Goal: Task Accomplishment & Management: Manage account settings

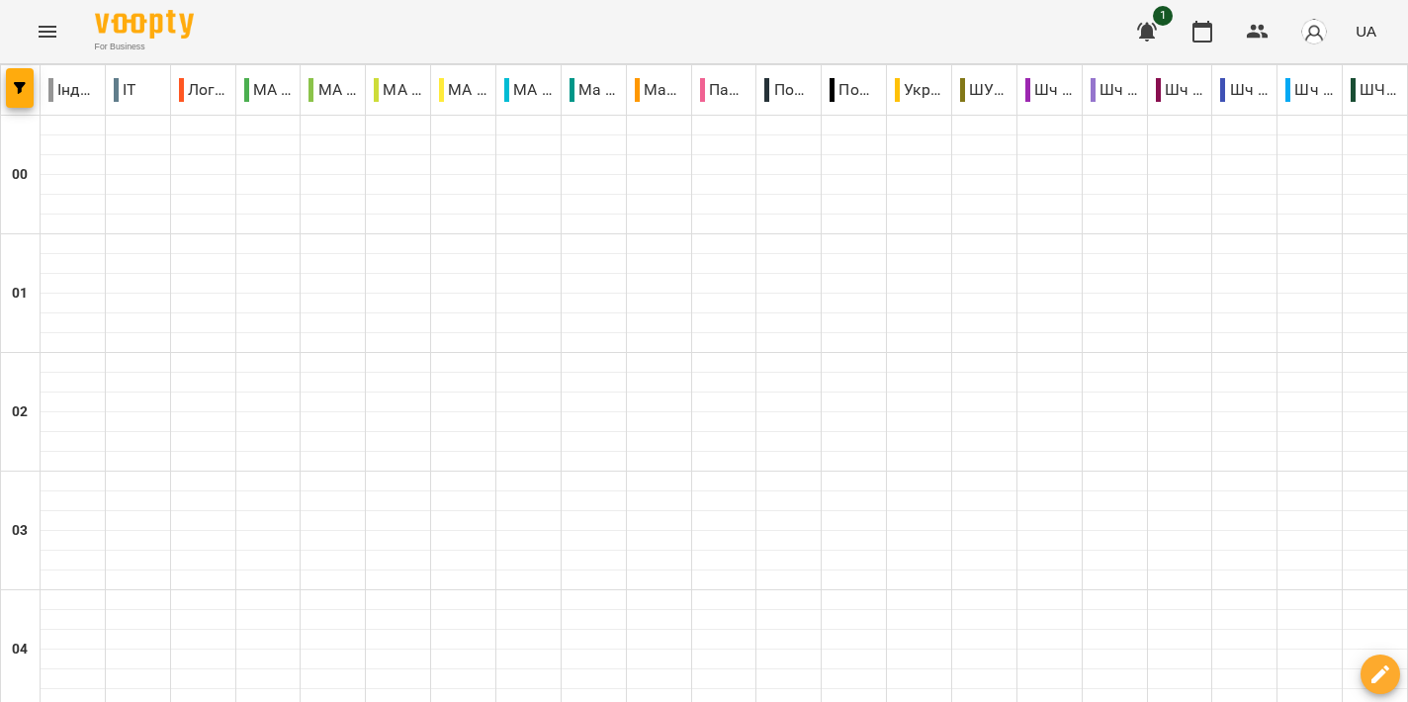
scroll to position [2391, 0]
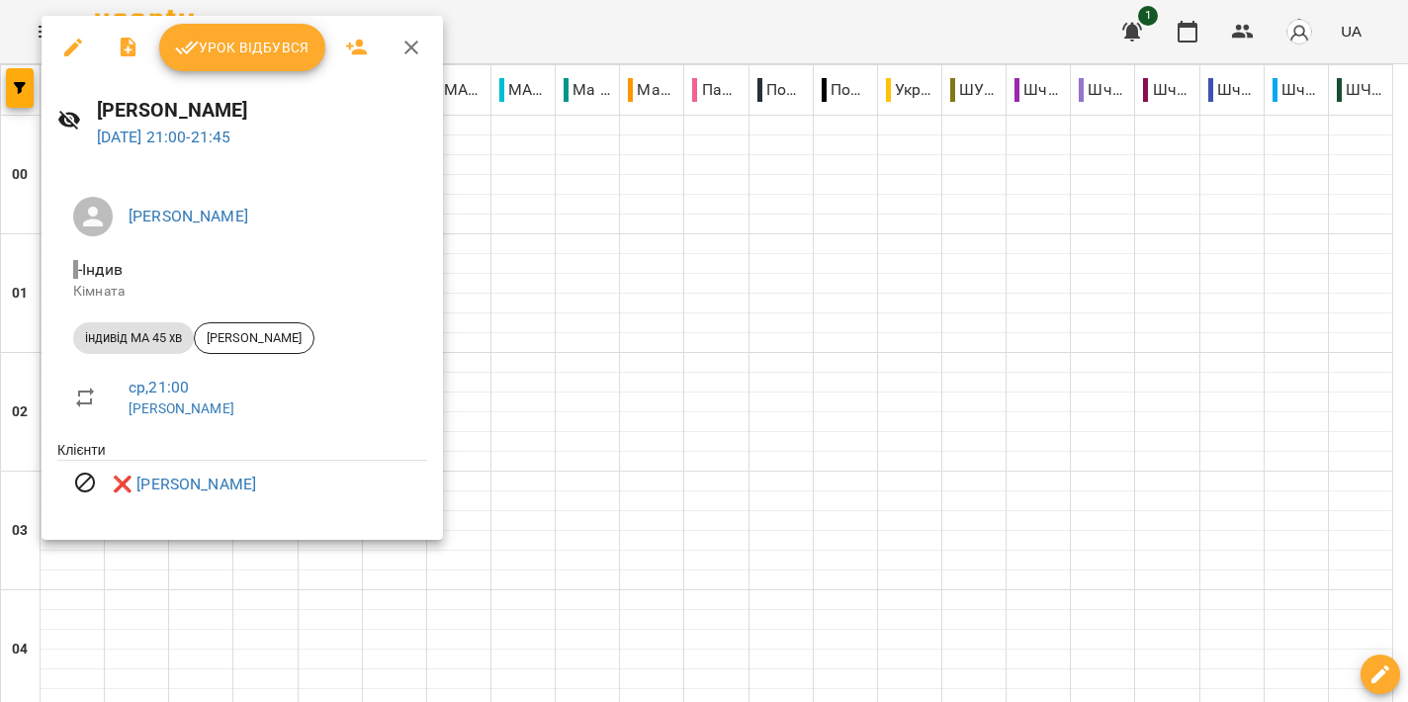
click at [949, 313] on div at bounding box center [704, 351] width 1408 height 702
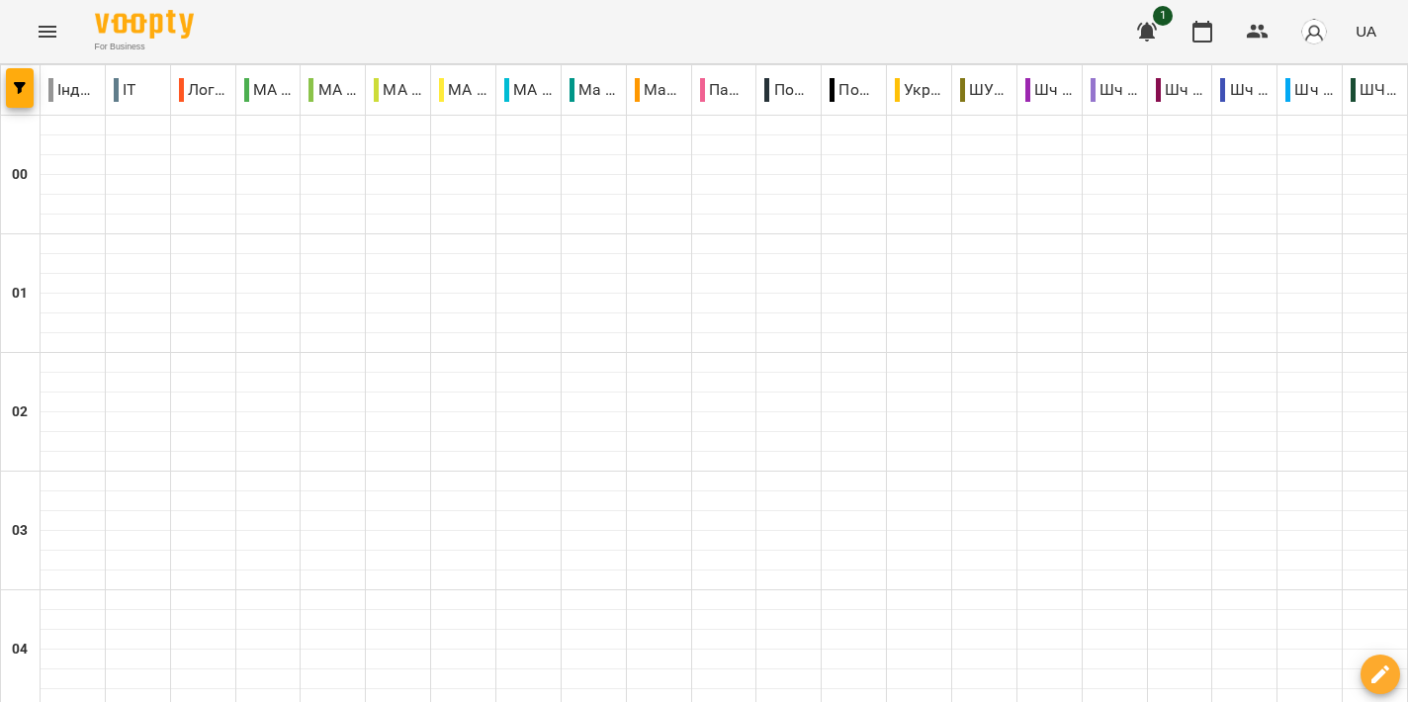
scroll to position [2202, 0]
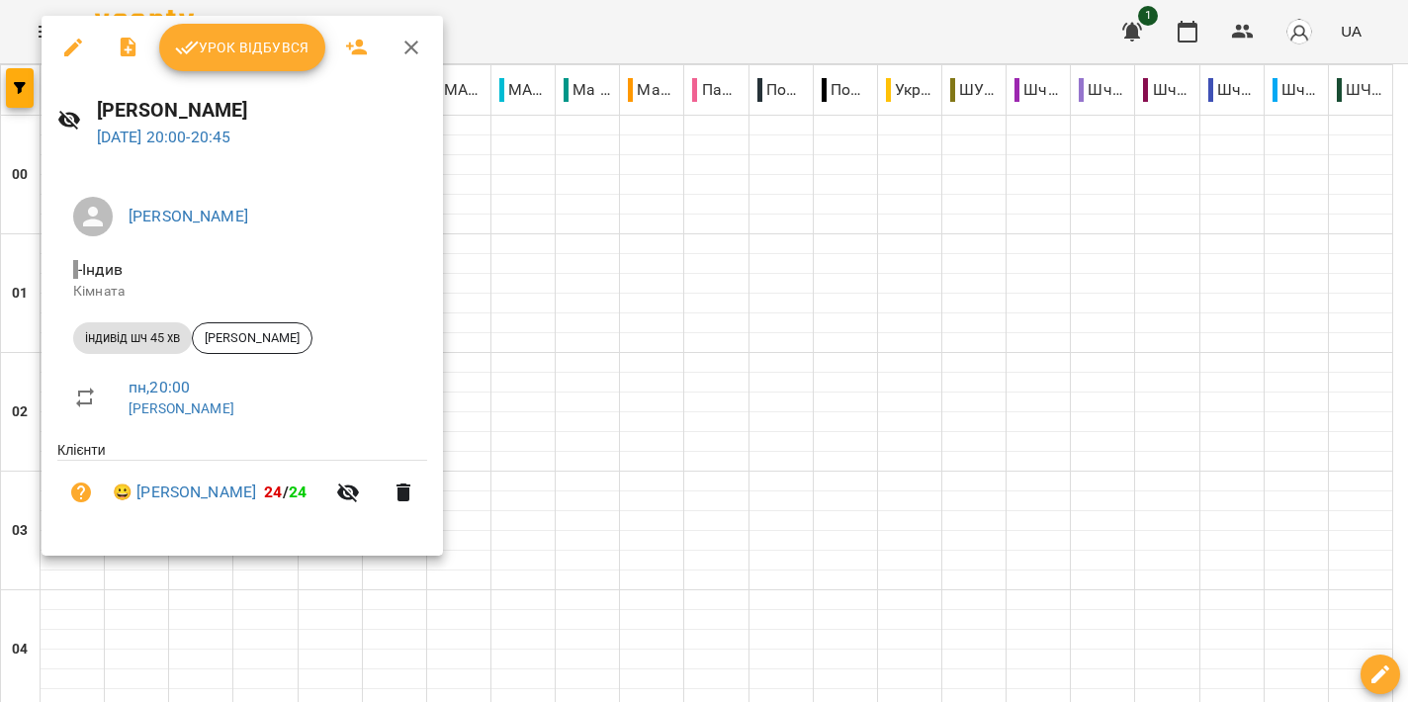
click at [271, 51] on span "Урок відбувся" at bounding box center [242, 48] width 134 height 24
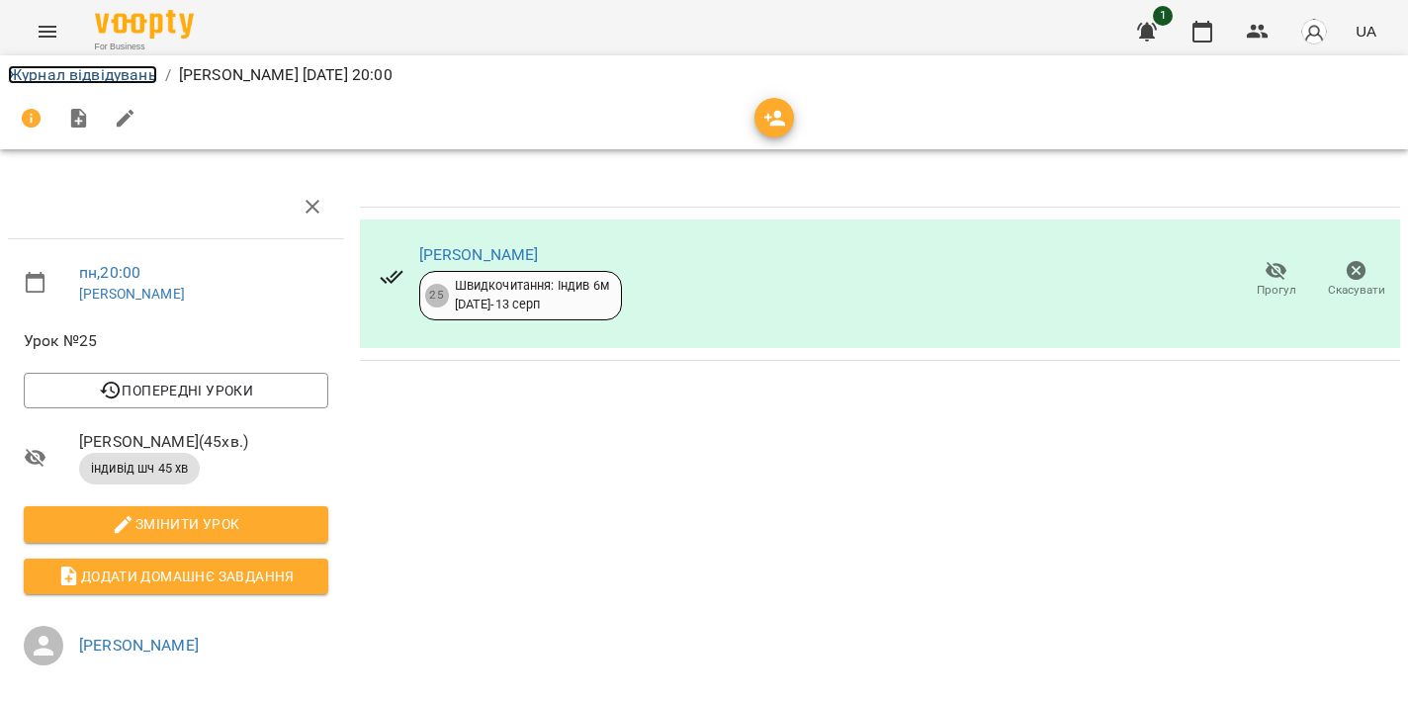
click at [102, 72] on link "Журнал відвідувань" at bounding box center [82, 74] width 149 height 19
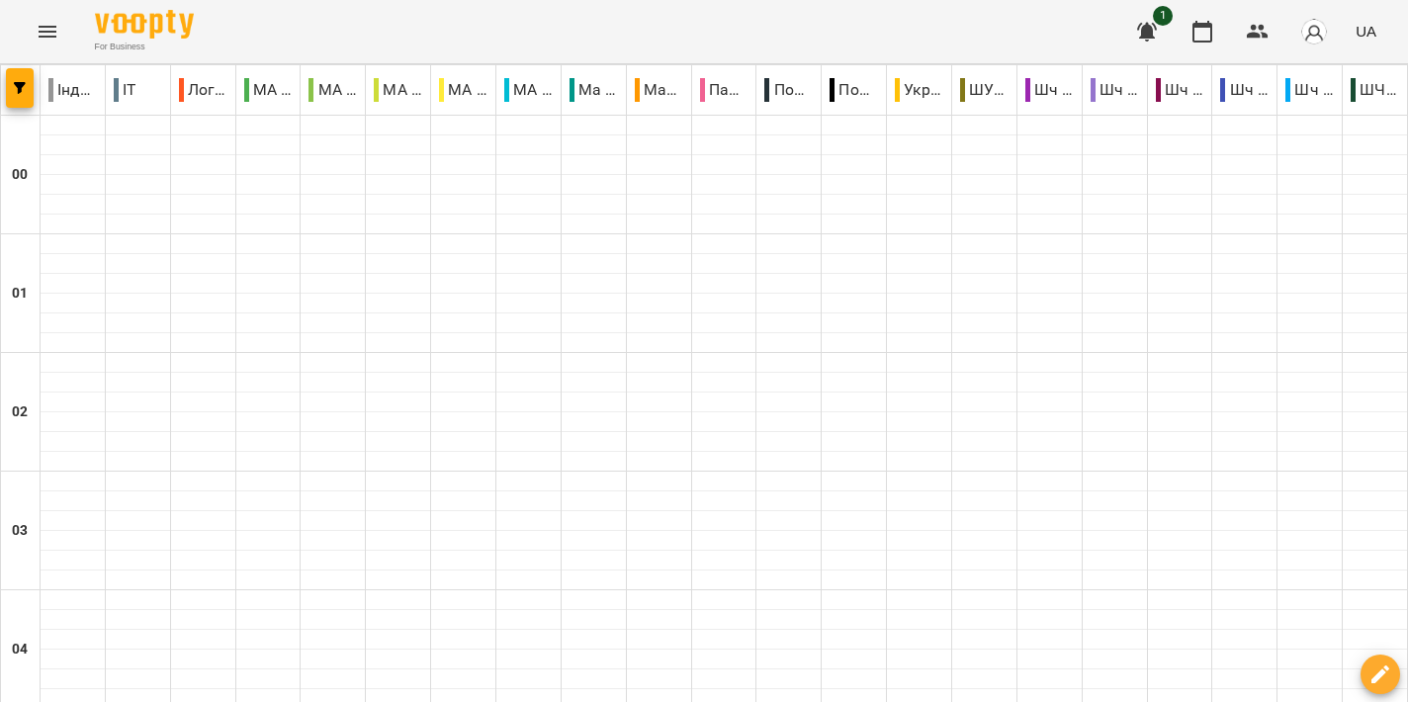
scroll to position [2203, 0]
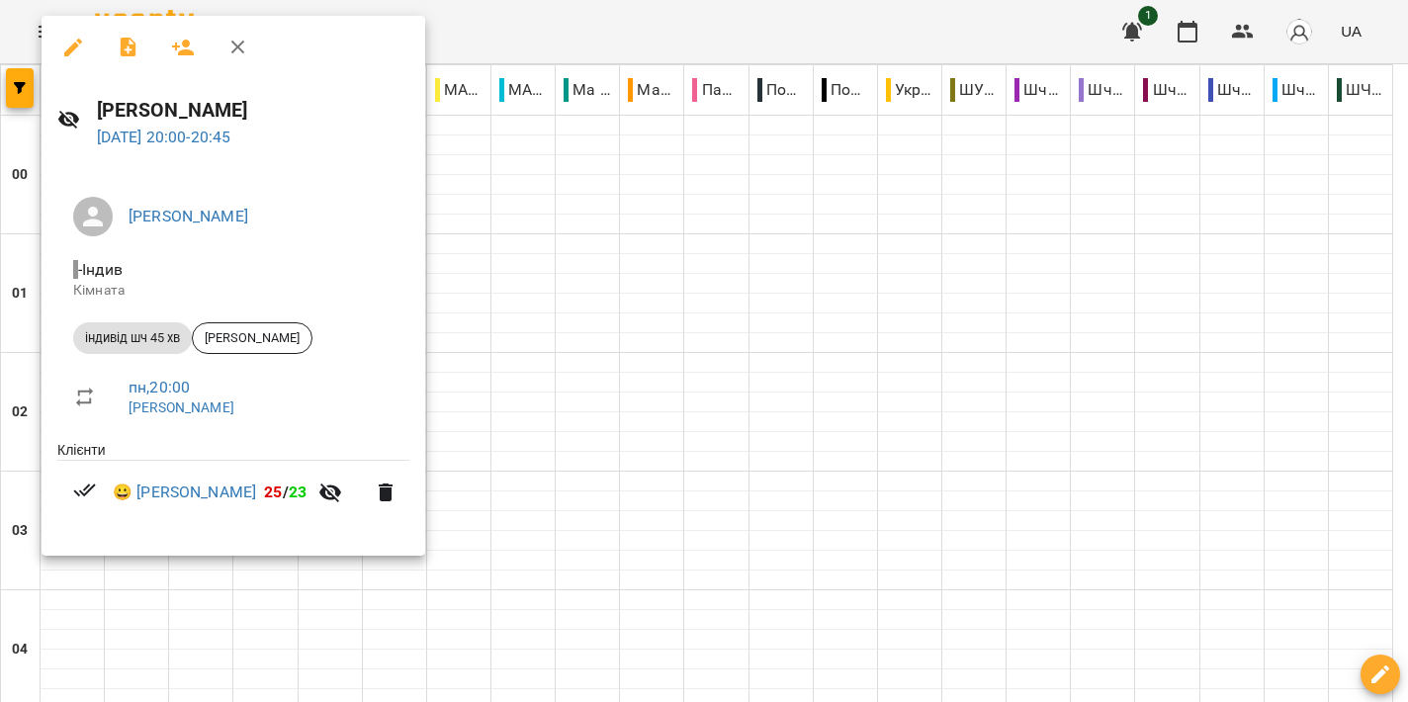
click at [915, 361] on div at bounding box center [704, 351] width 1408 height 702
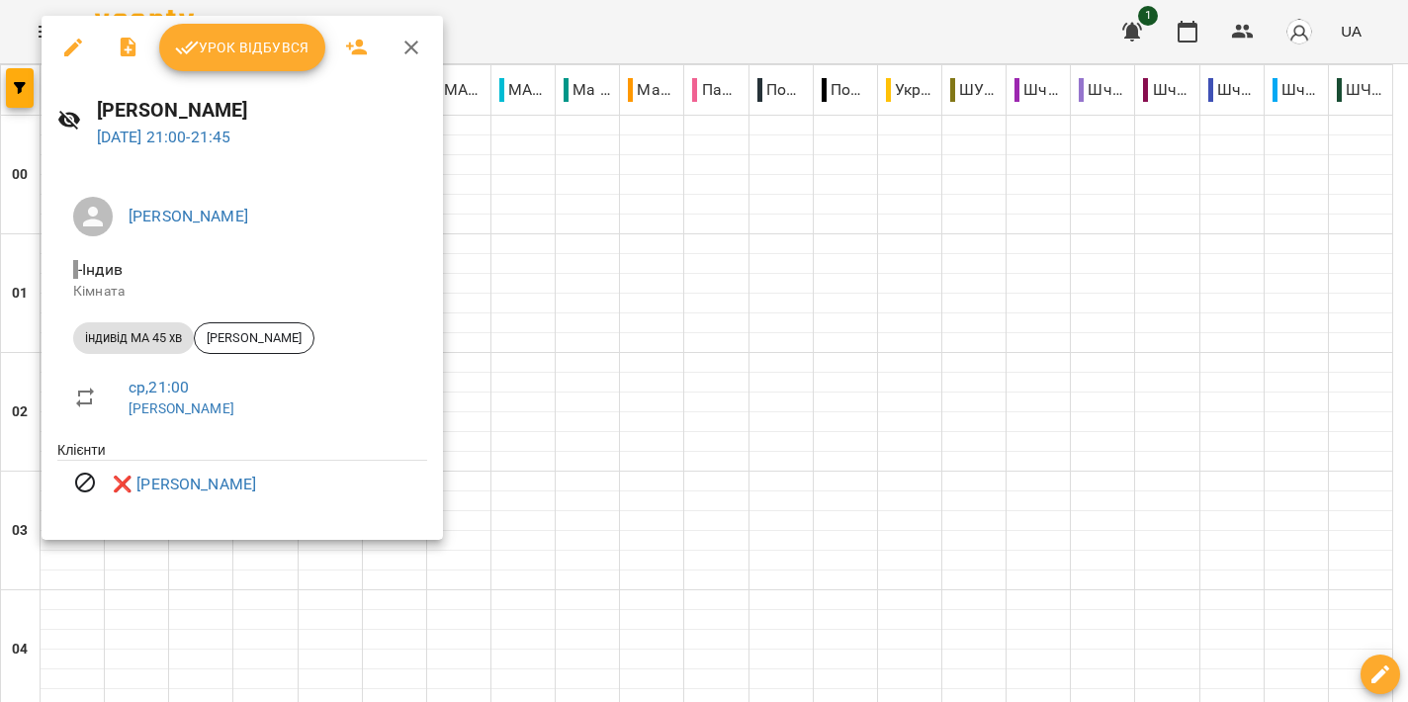
click at [863, 394] on div at bounding box center [704, 351] width 1408 height 702
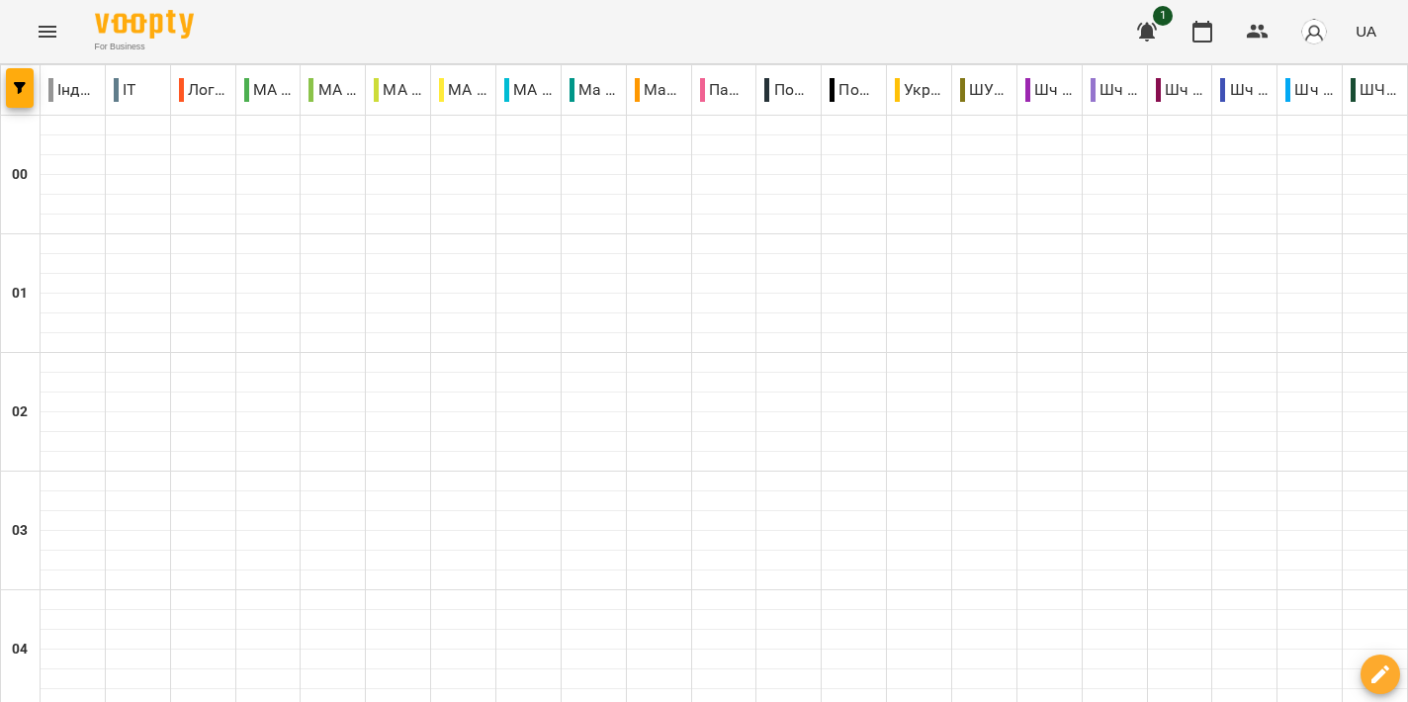
scroll to position [2370, 0]
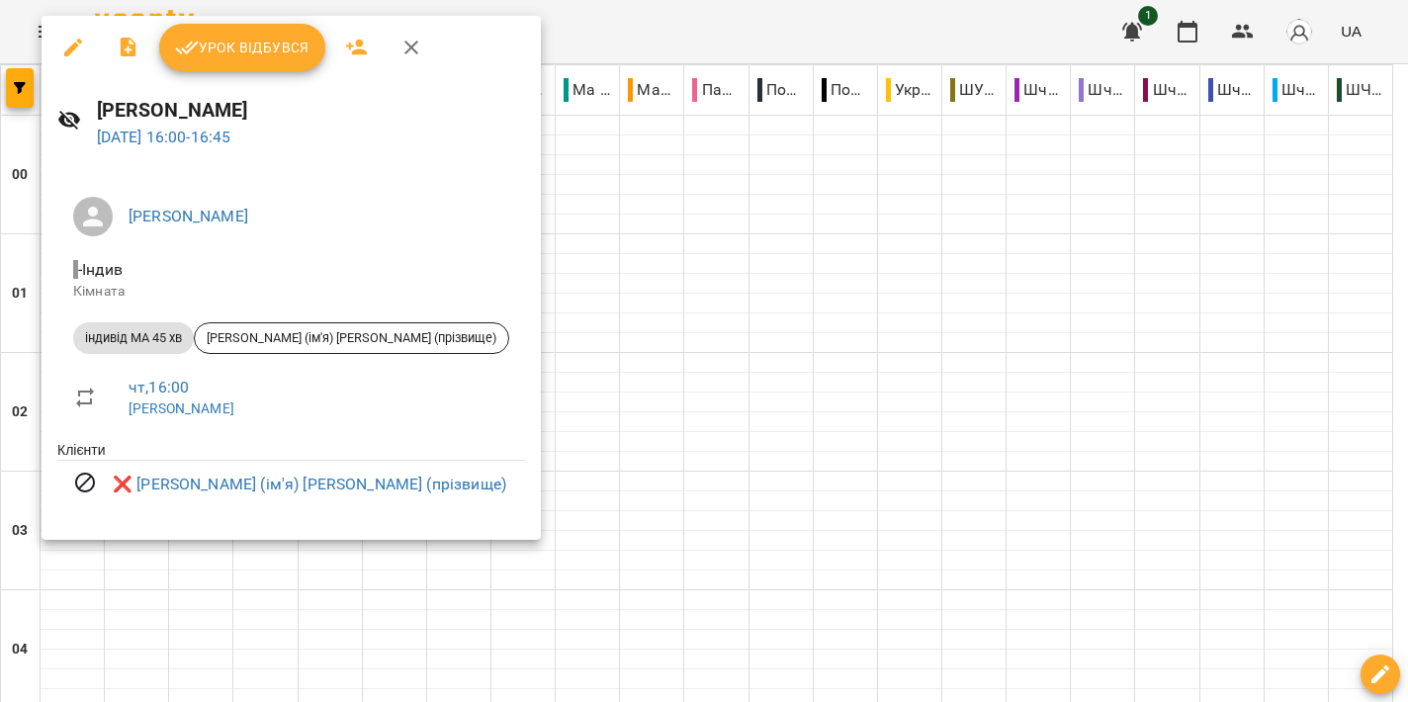
click at [802, 304] on div at bounding box center [704, 351] width 1408 height 702
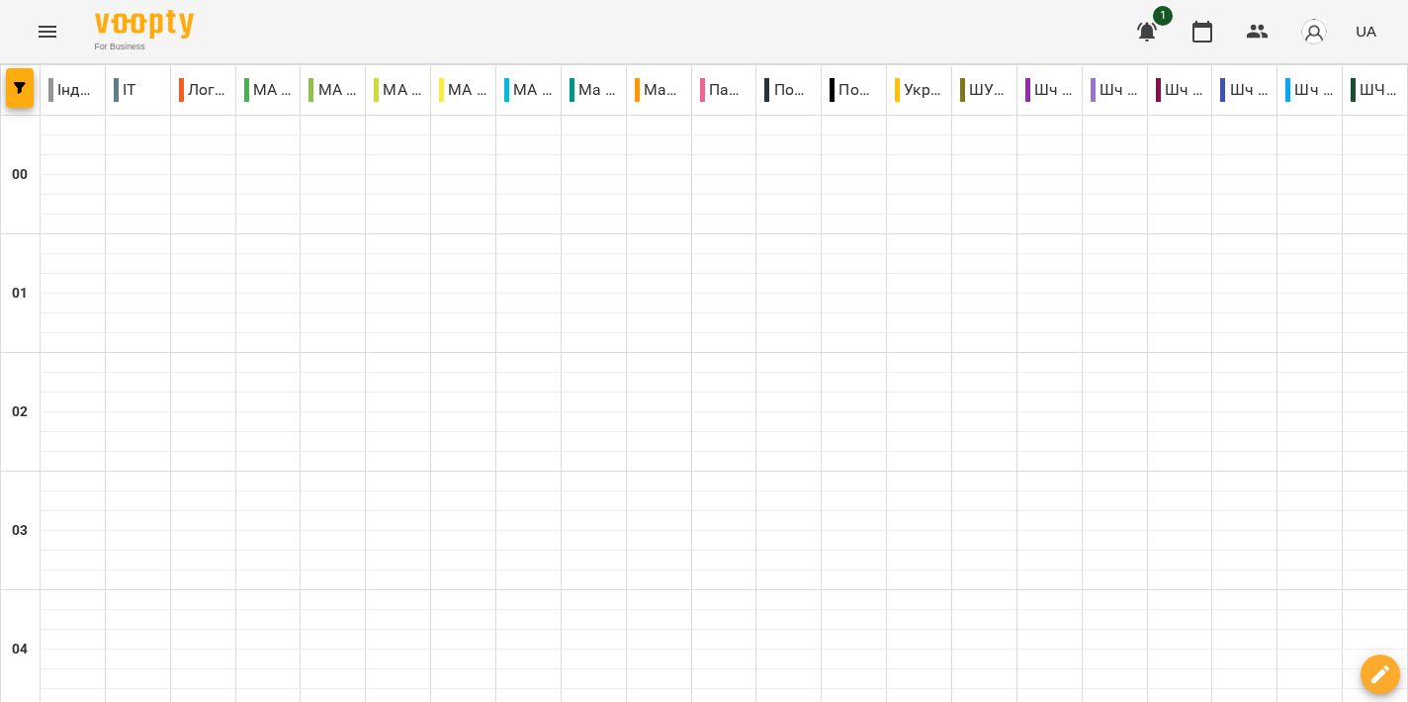
scroll to position [1799, 0]
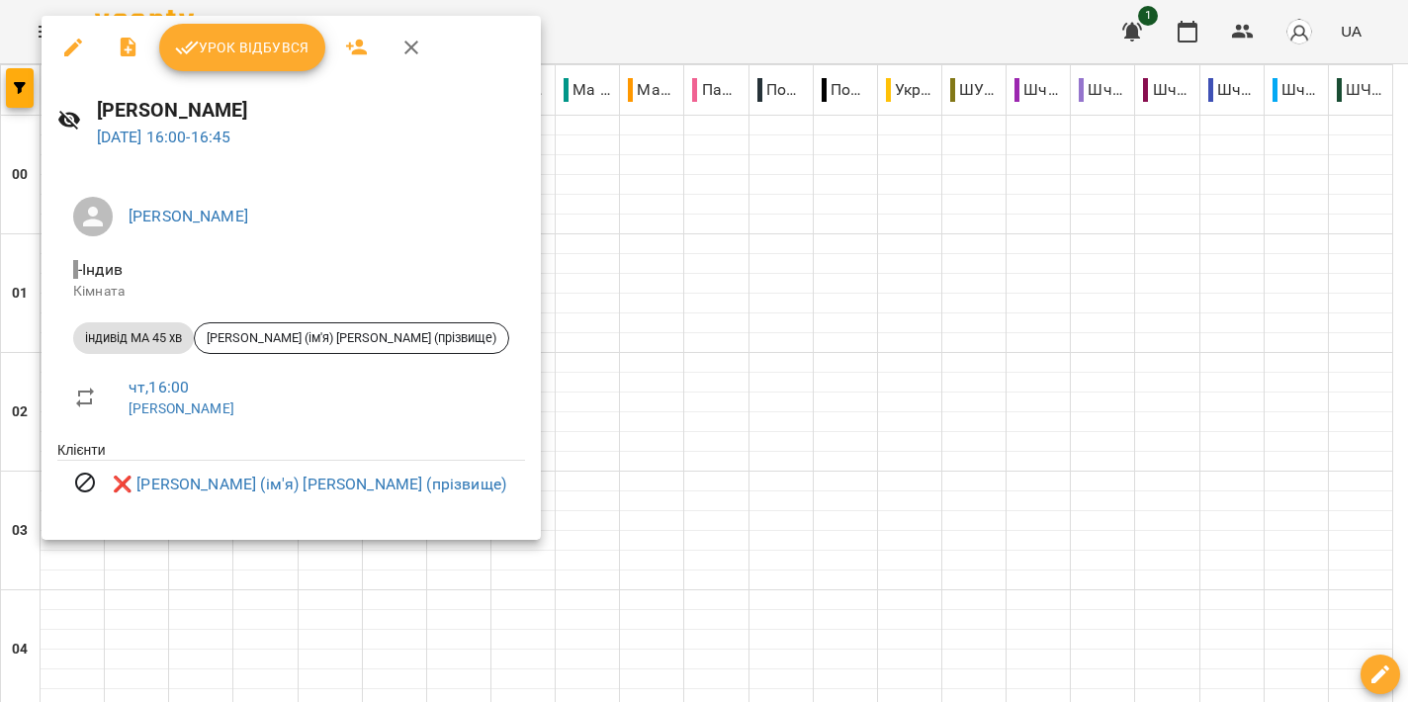
click at [611, 396] on div at bounding box center [704, 351] width 1408 height 702
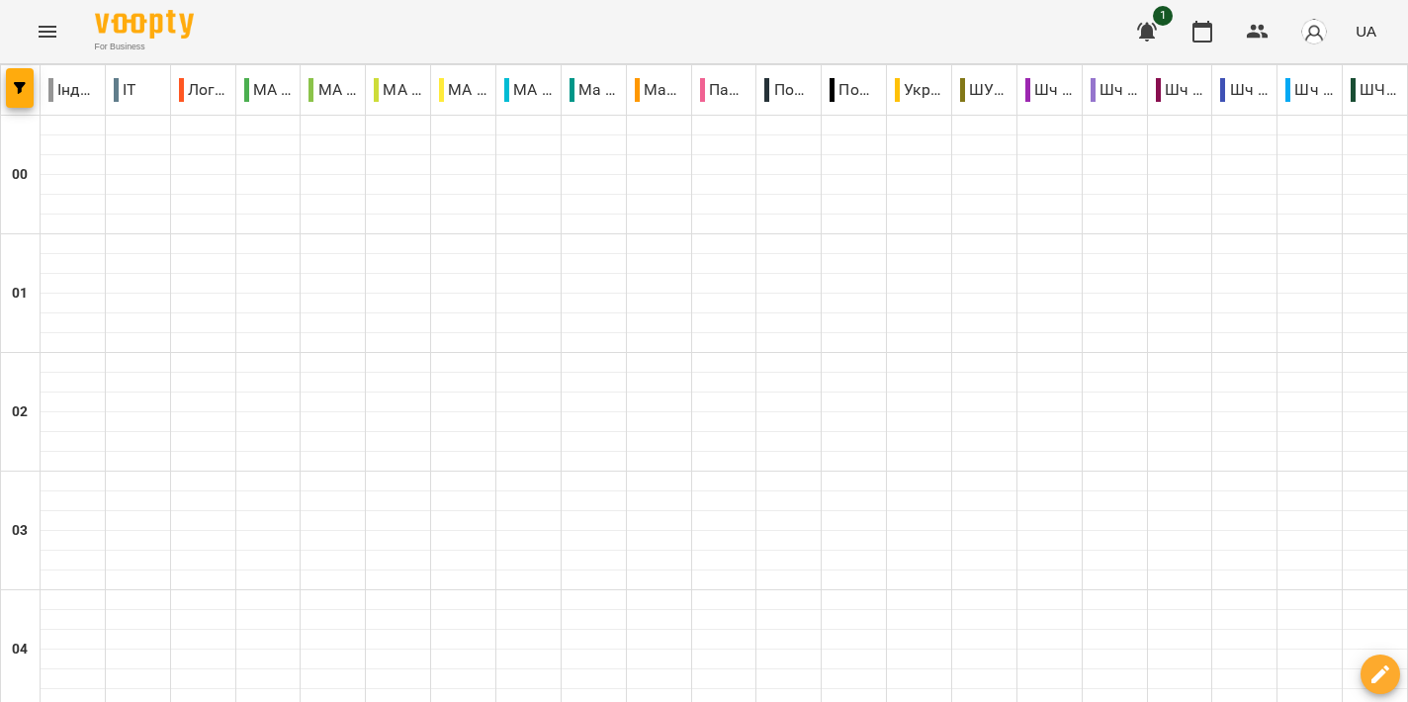
scroll to position [2088, 0]
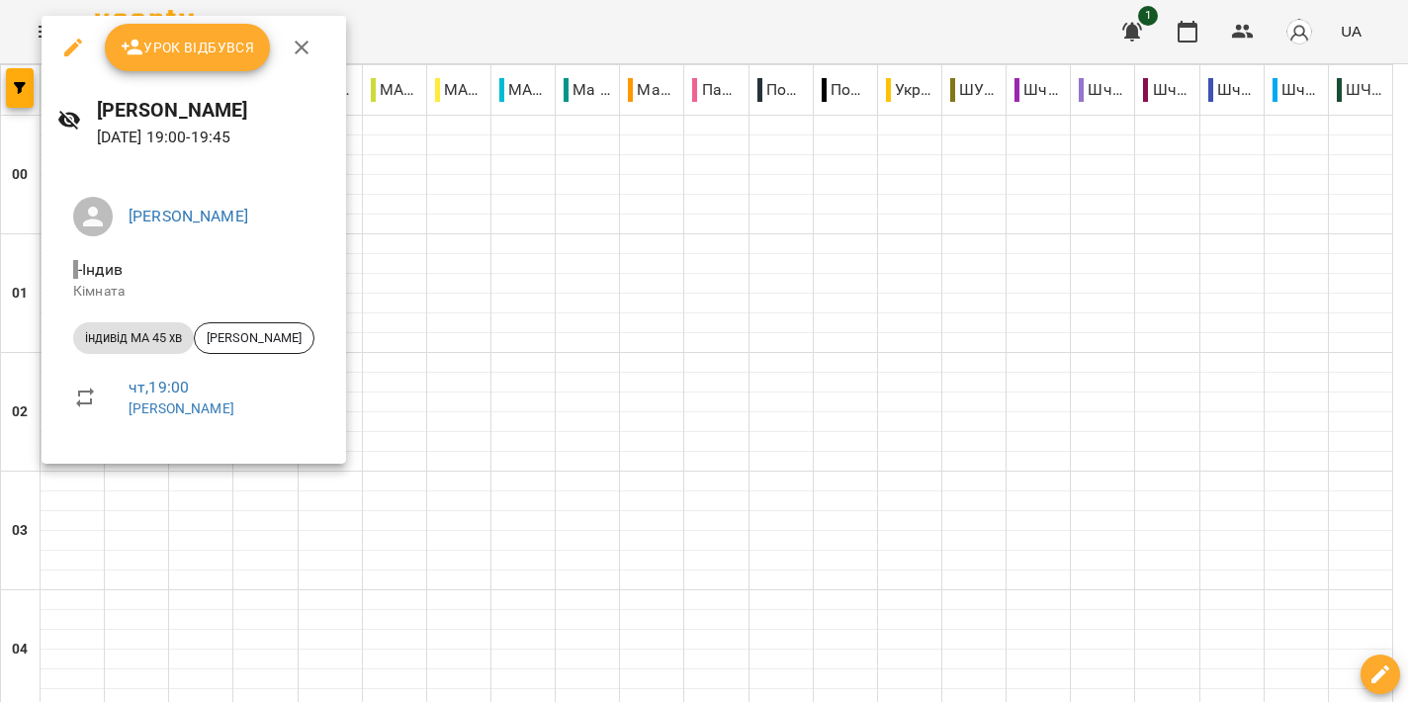
click at [706, 318] on div at bounding box center [704, 351] width 1408 height 702
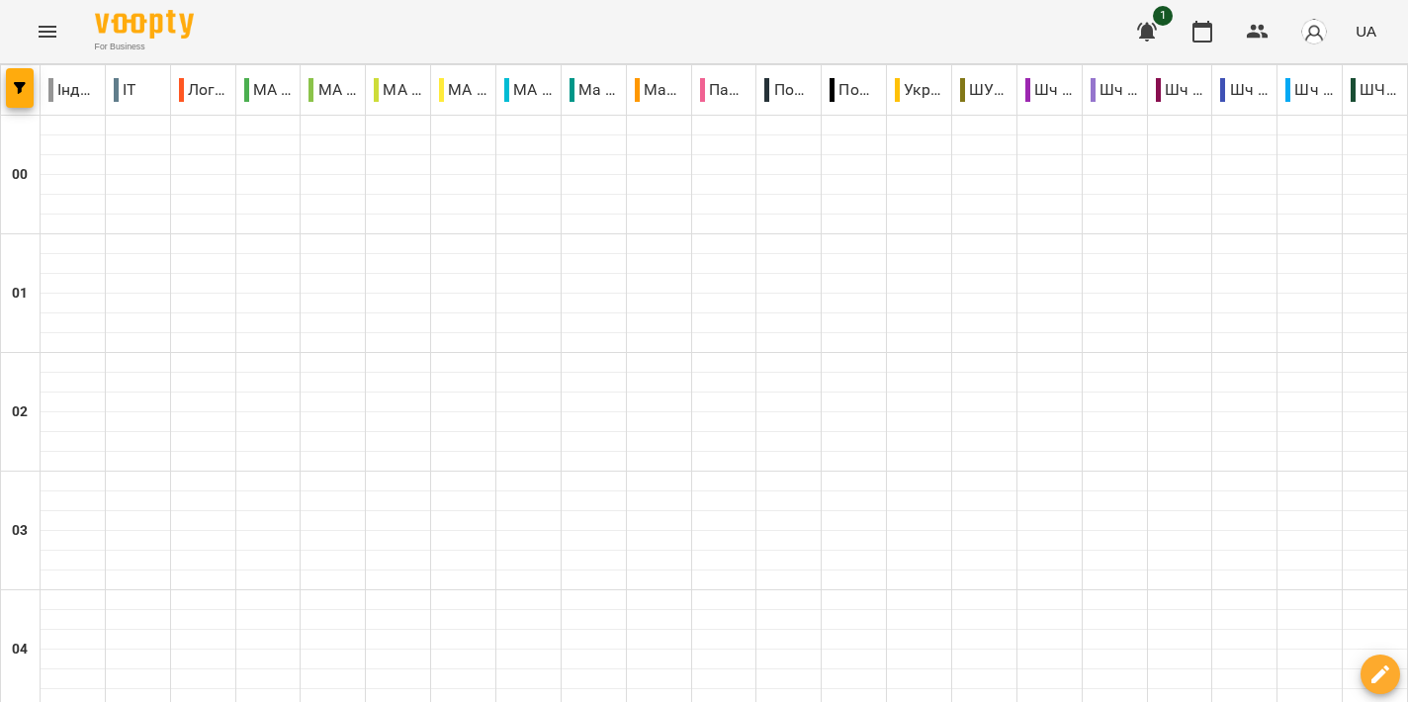
scroll to position [2205, 0]
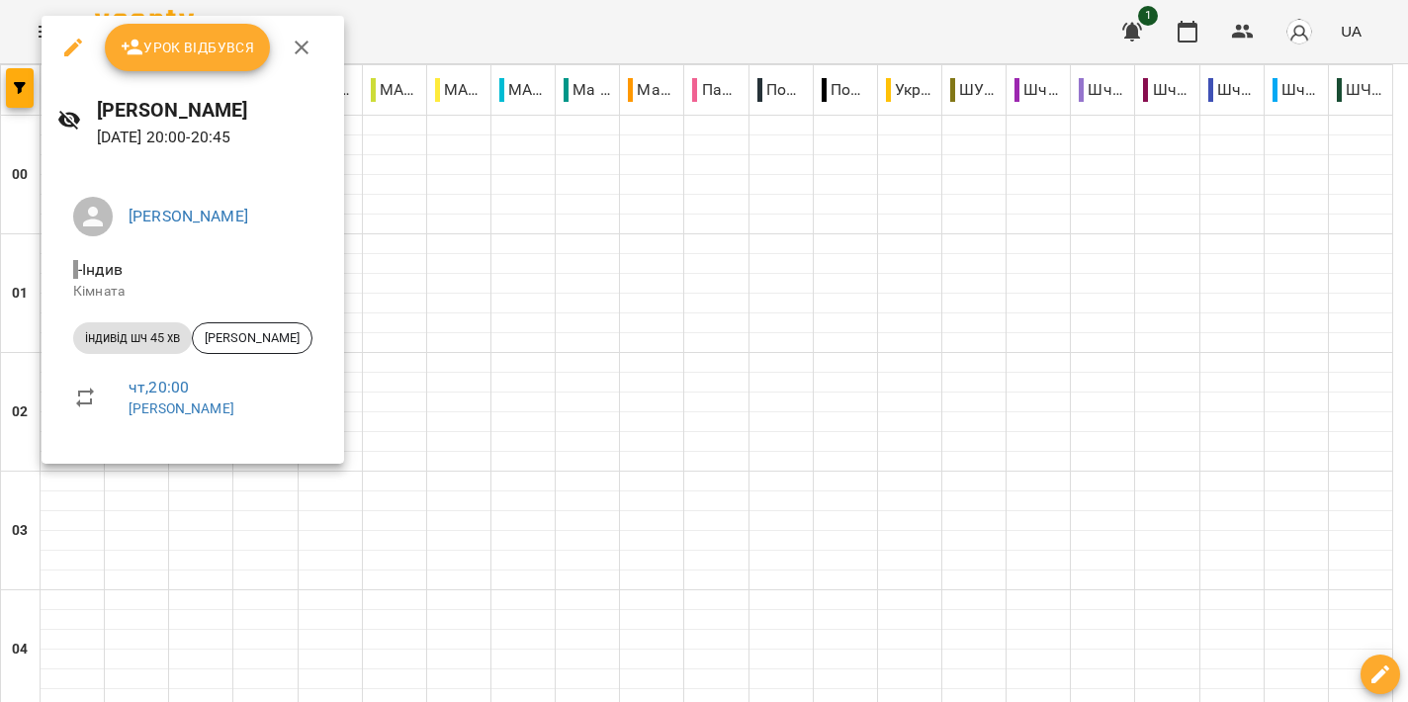
click at [593, 312] on div at bounding box center [704, 351] width 1408 height 702
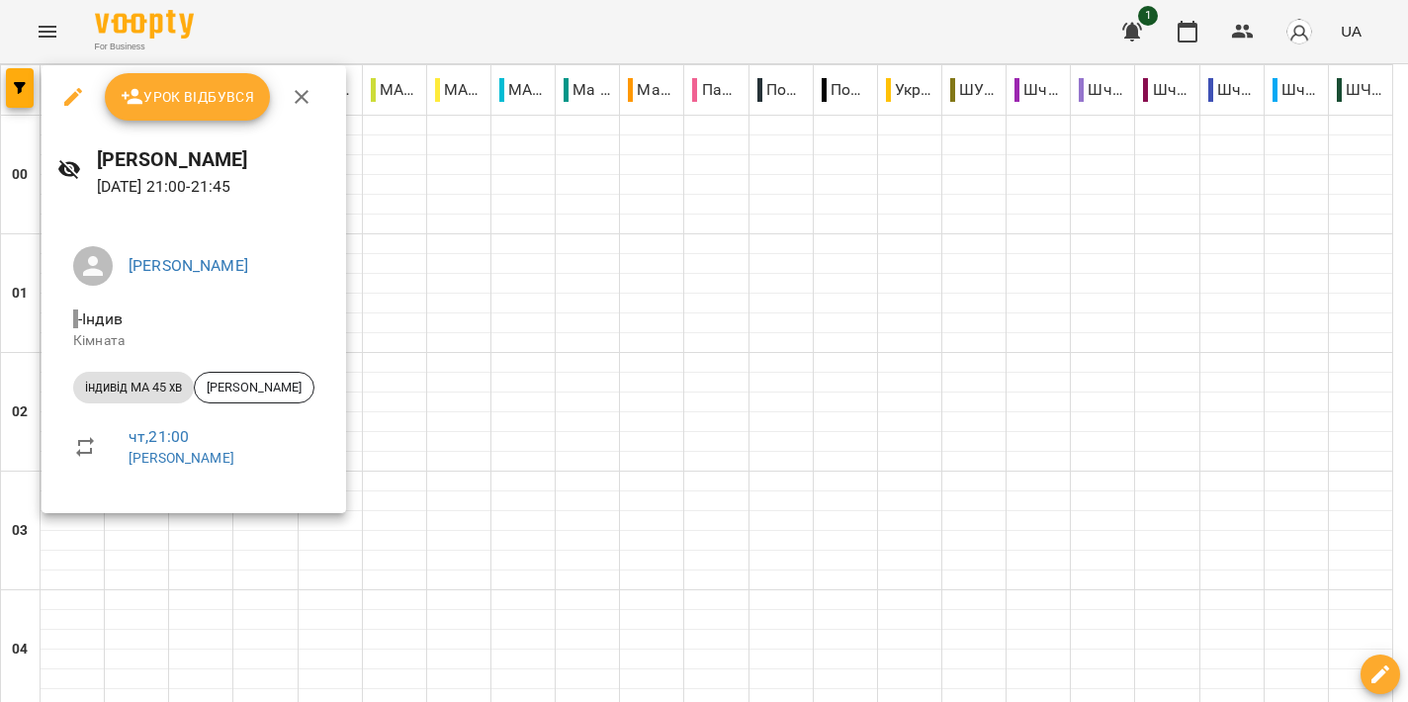
click at [675, 351] on div at bounding box center [704, 351] width 1408 height 702
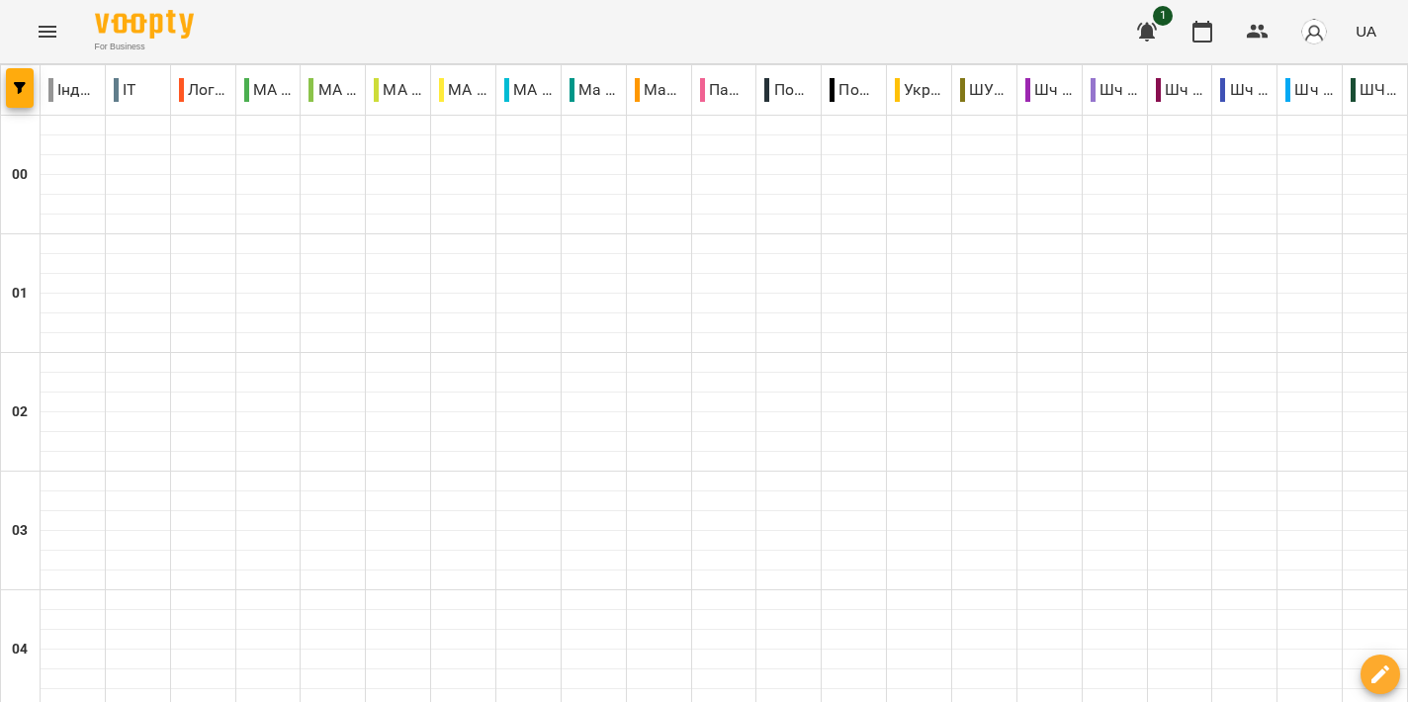
scroll to position [2168, 0]
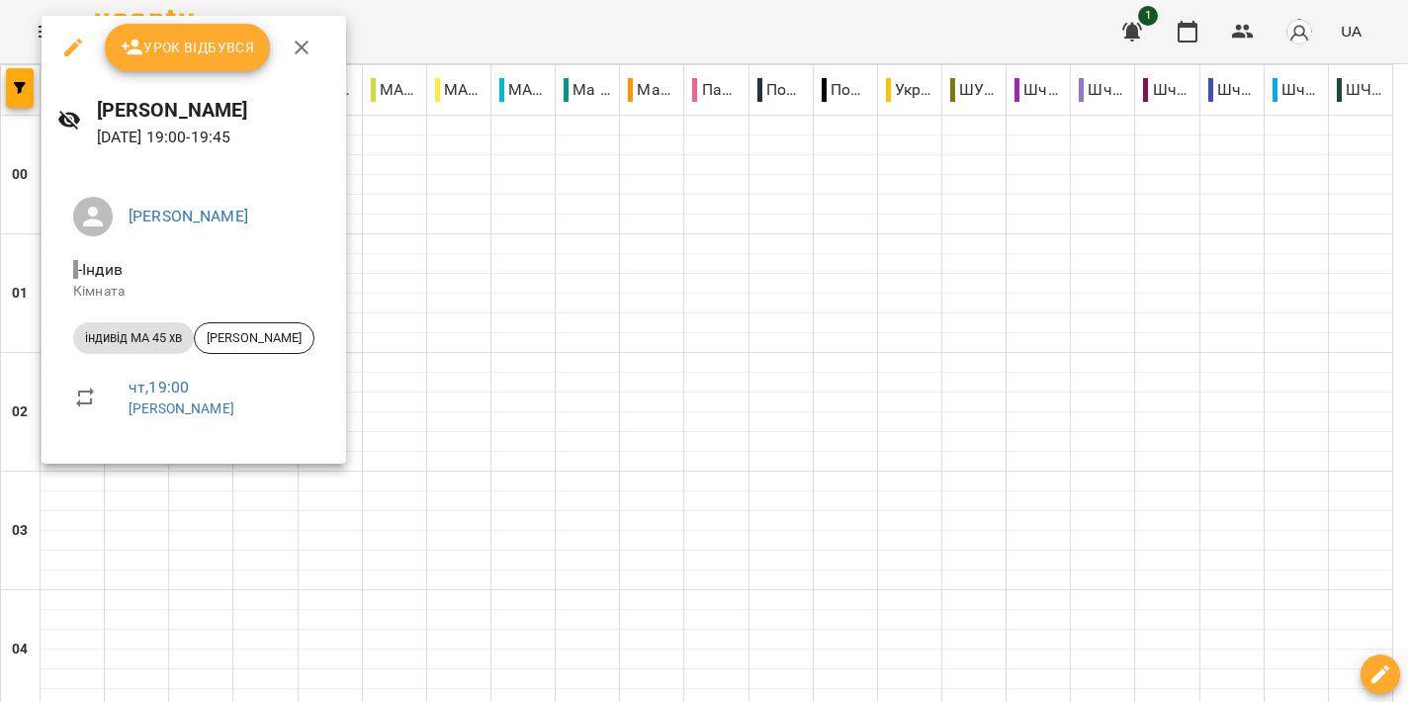
click at [855, 301] on div at bounding box center [704, 351] width 1408 height 702
